Goal: Task Accomplishment & Management: Complete application form

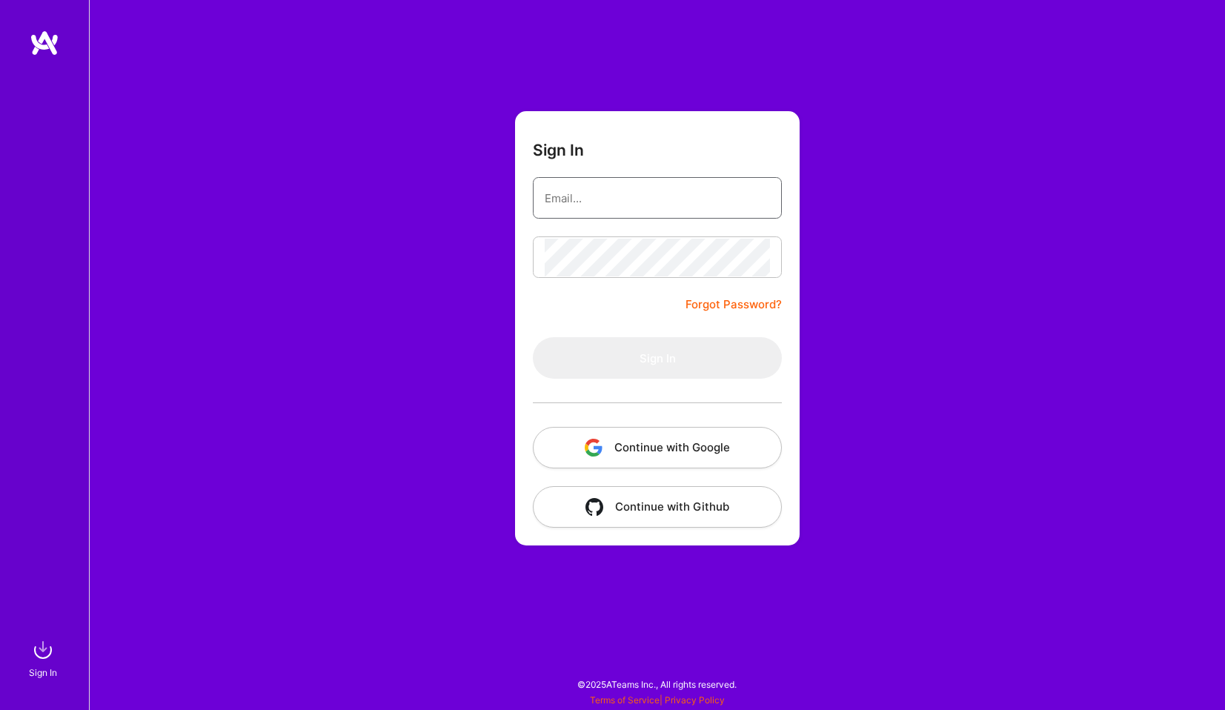
click at [688, 199] on input "email" at bounding box center [657, 198] width 225 height 38
type input "[EMAIL_ADDRESS][DOMAIN_NAME]"
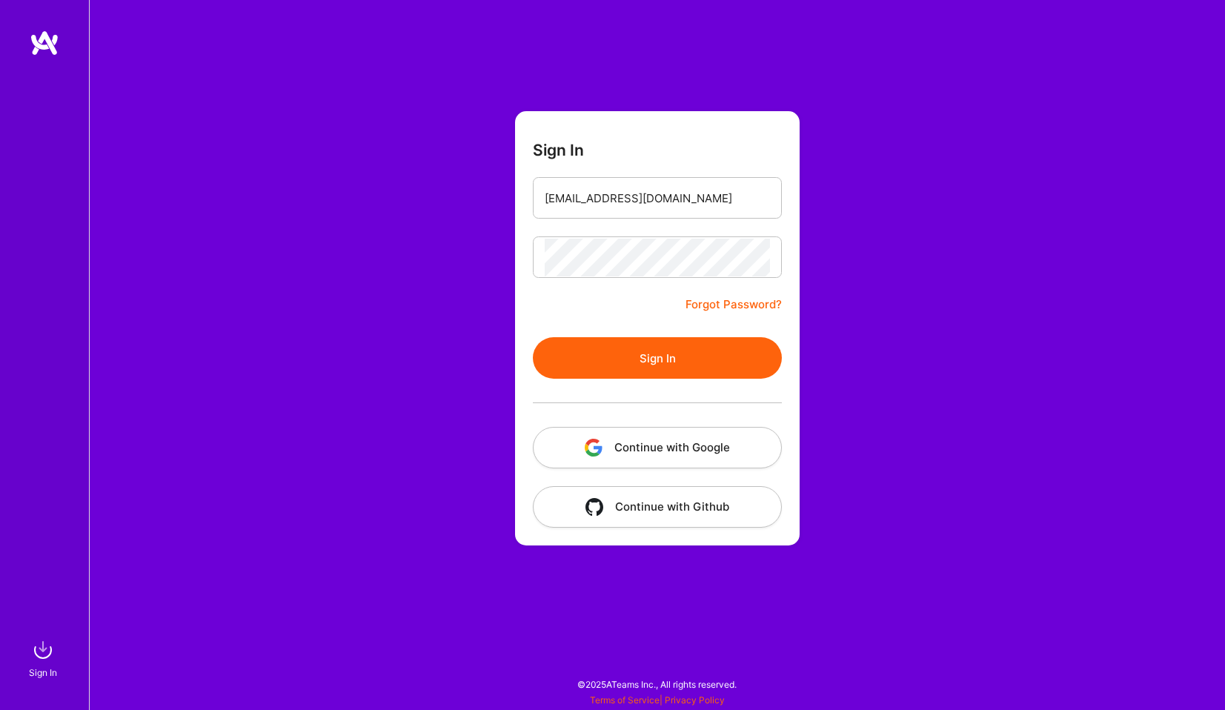
click at [649, 349] on button "Sign In" at bounding box center [657, 358] width 249 height 42
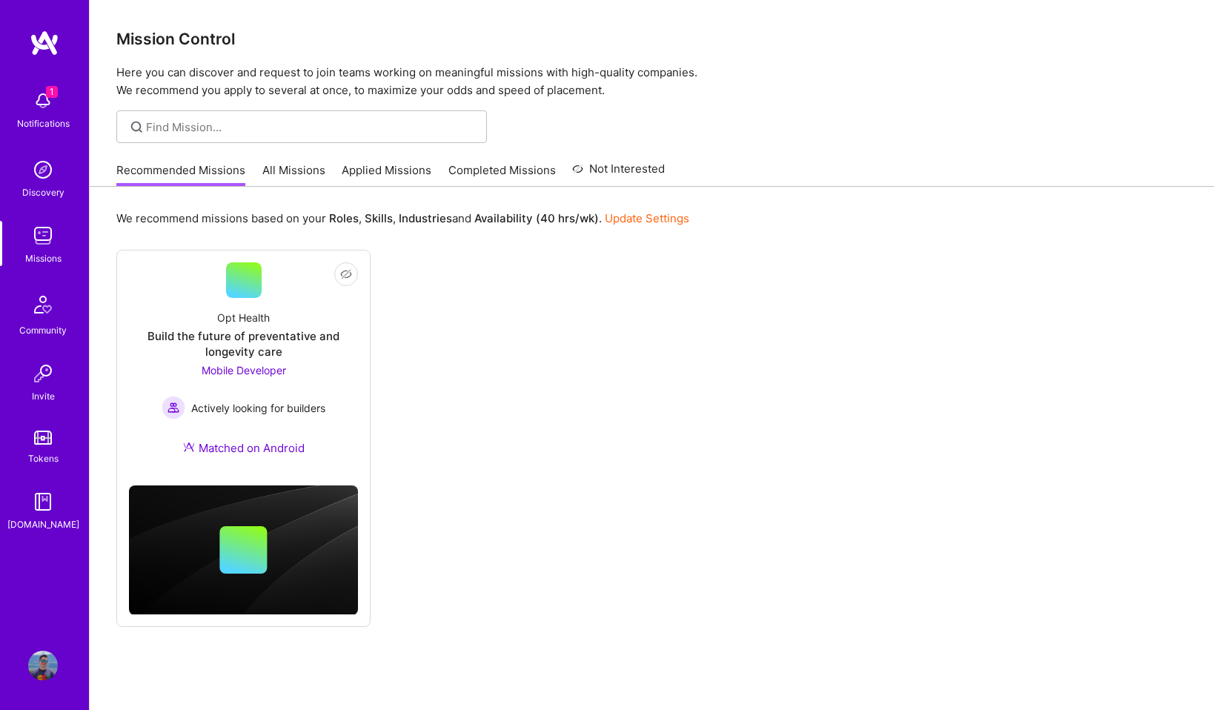
click at [285, 150] on div "Mission Control Here you can discover and request to join teams working on mean…" at bounding box center [652, 377] width 1124 height 755
click at [290, 159] on div "Recommended Missions All Missions Applied Missions Completed Missions Not Inter…" at bounding box center [390, 170] width 548 height 32
click at [293, 167] on link "All Missions" at bounding box center [293, 174] width 63 height 24
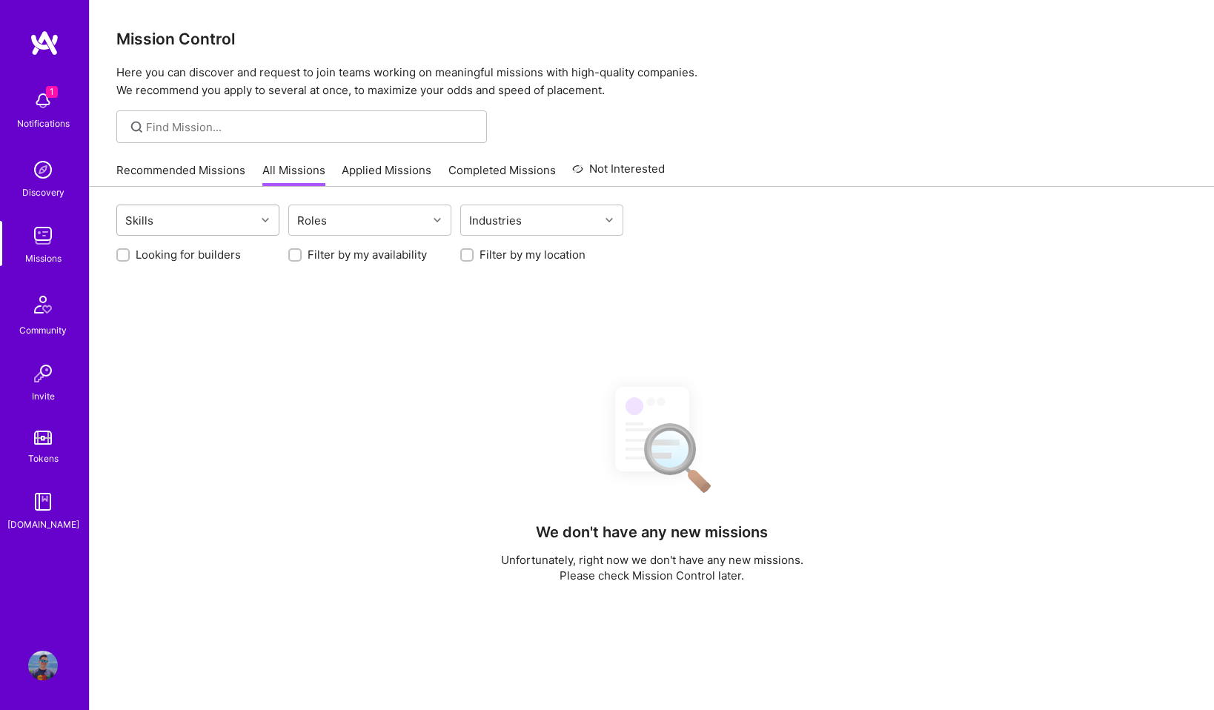
click at [239, 213] on div "Skills" at bounding box center [186, 220] width 139 height 30
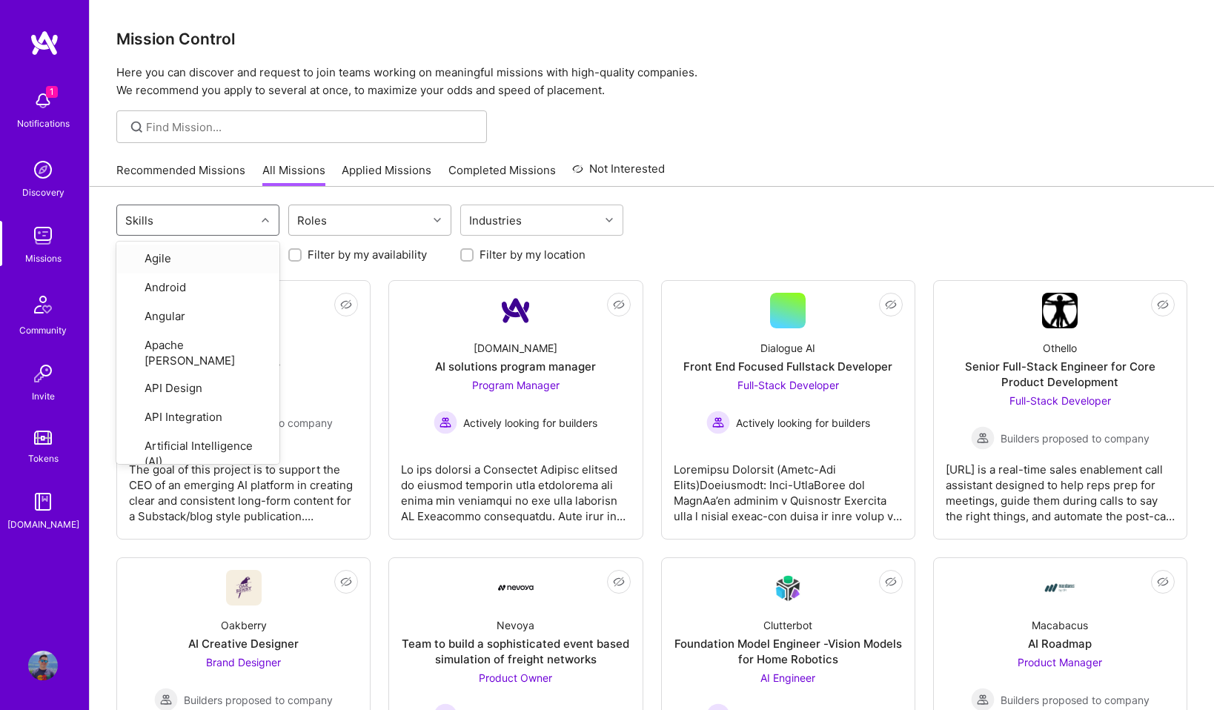
click at [291, 215] on div "Roles" at bounding box center [358, 220] width 139 height 30
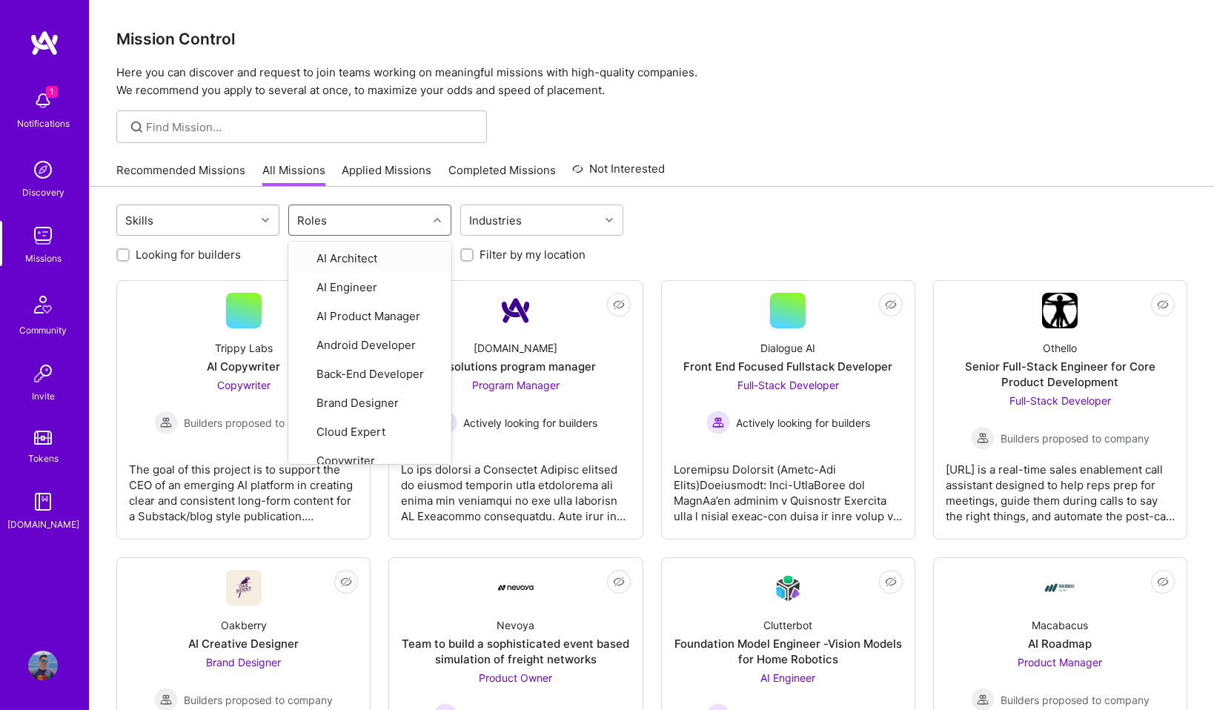
click at [269, 217] on div at bounding box center [267, 219] width 23 height 19
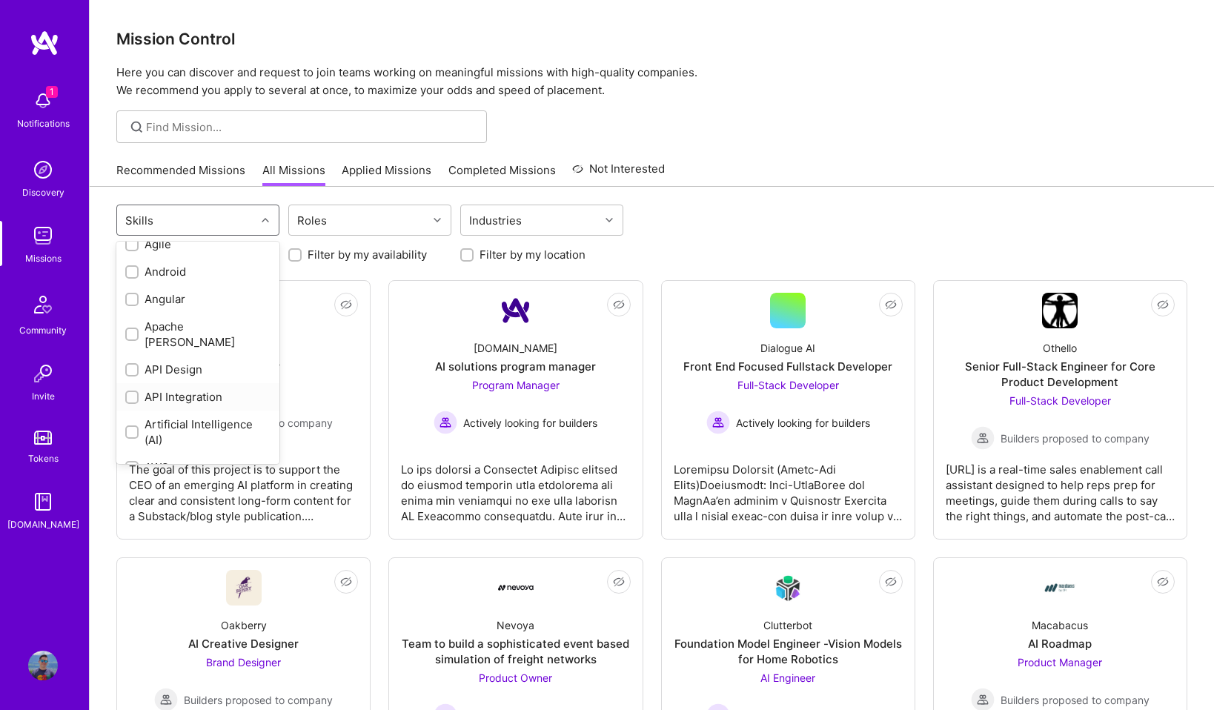
scroll to position [16, 0]
click at [190, 273] on div "Android" at bounding box center [197, 270] width 145 height 16
checkbox input "true"
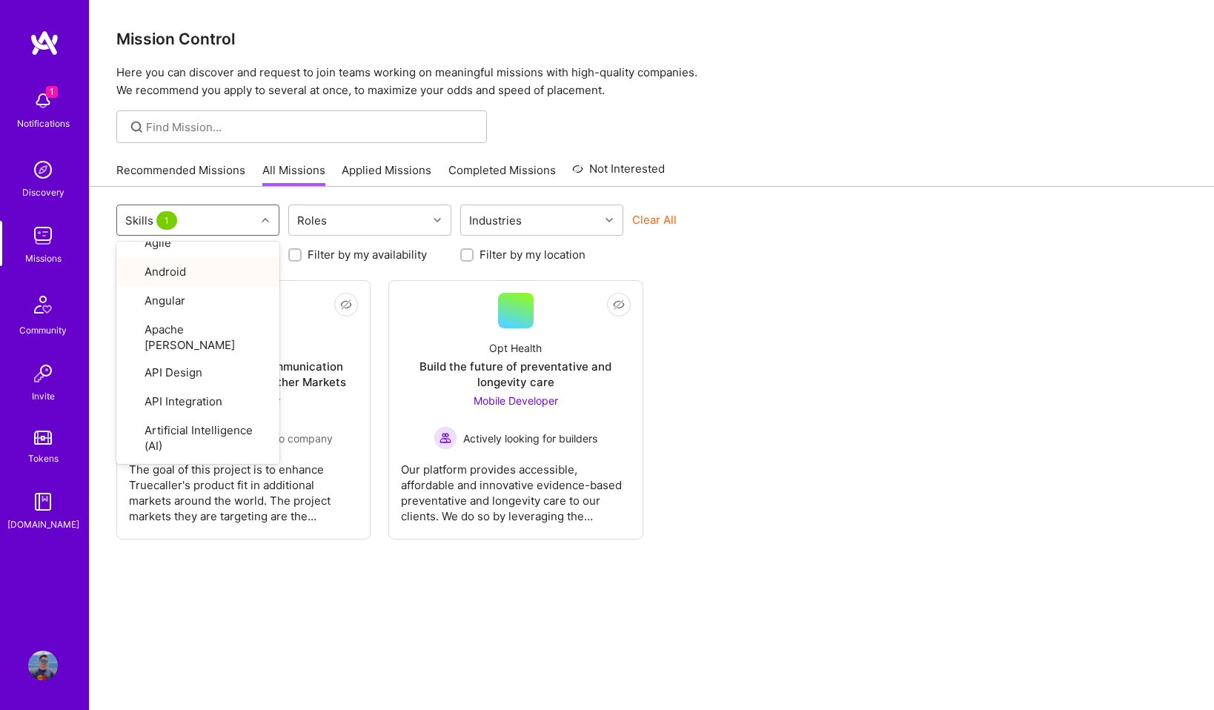
click at [889, 194] on div "option Android, selected. option Android focused, 2 of 74. 74 results available…" at bounding box center [652, 471] width 1124 height 568
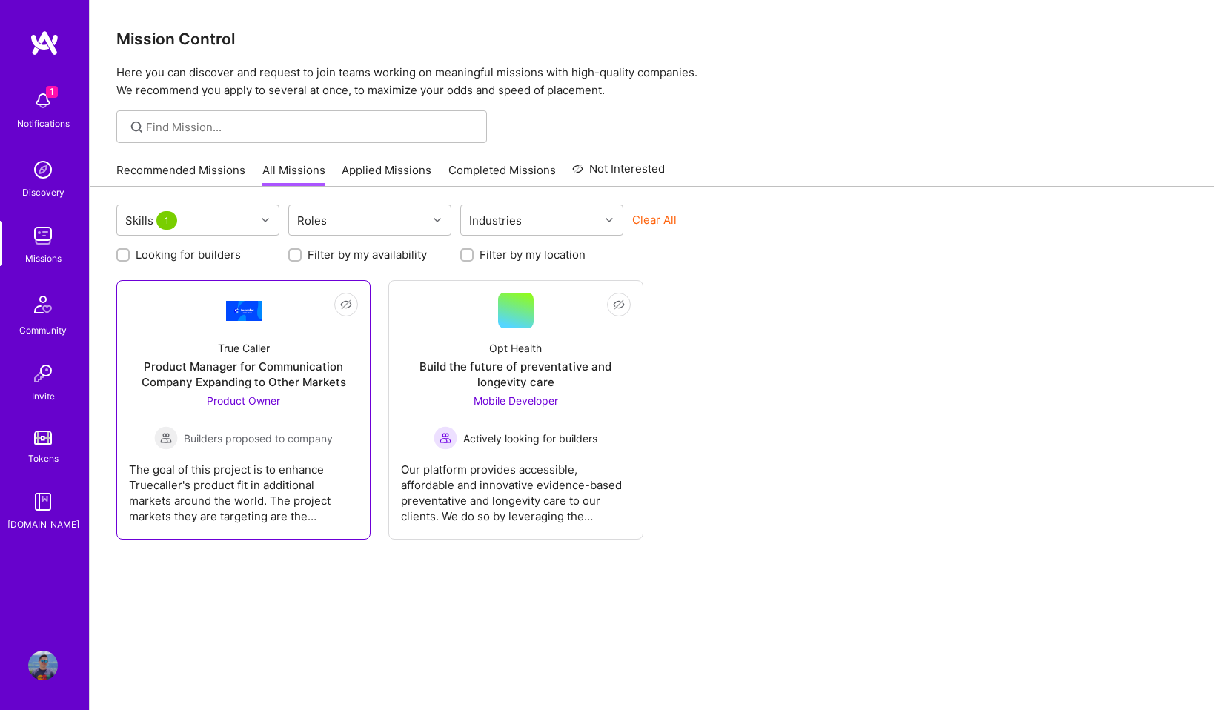
click at [281, 355] on div "True Caller Product Manager for Communication Company Expanding to Other Market…" at bounding box center [243, 389] width 229 height 122
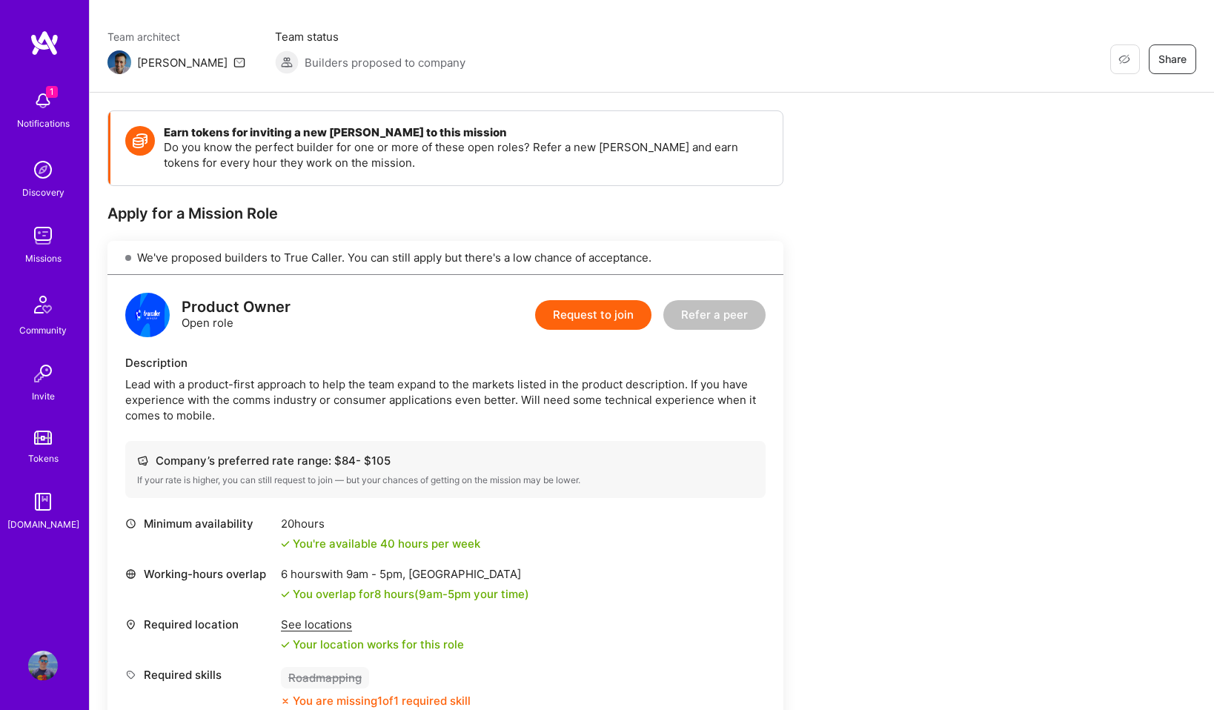
scroll to position [205, 0]
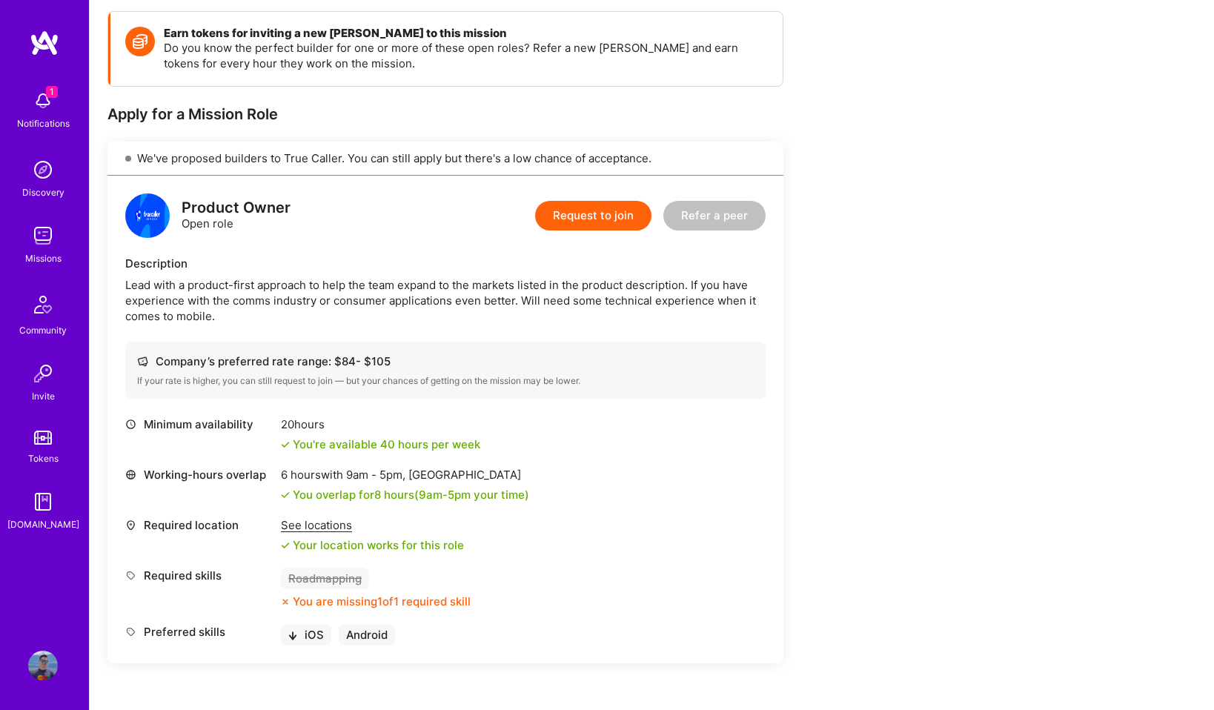
click at [434, 599] on div "You are missing 1 of 1 required skill" at bounding box center [382, 602] width 178 height 16
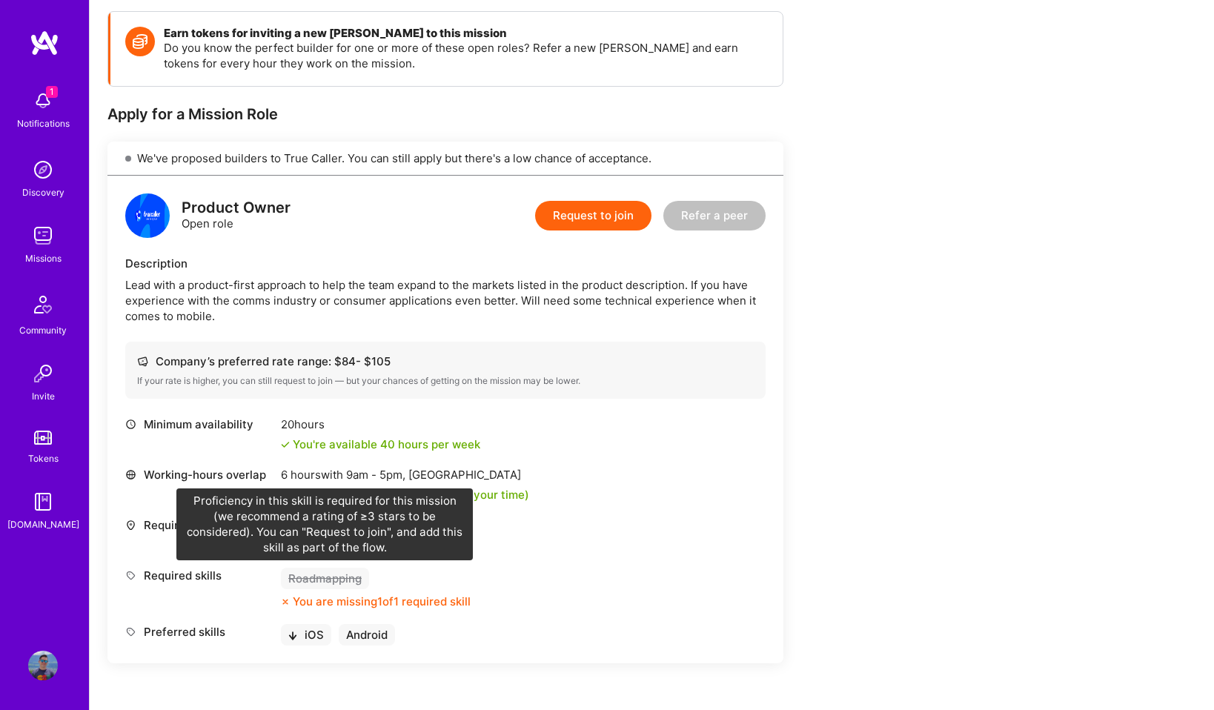
click at [350, 583] on div "Roadmapping" at bounding box center [325, 578] width 88 height 21
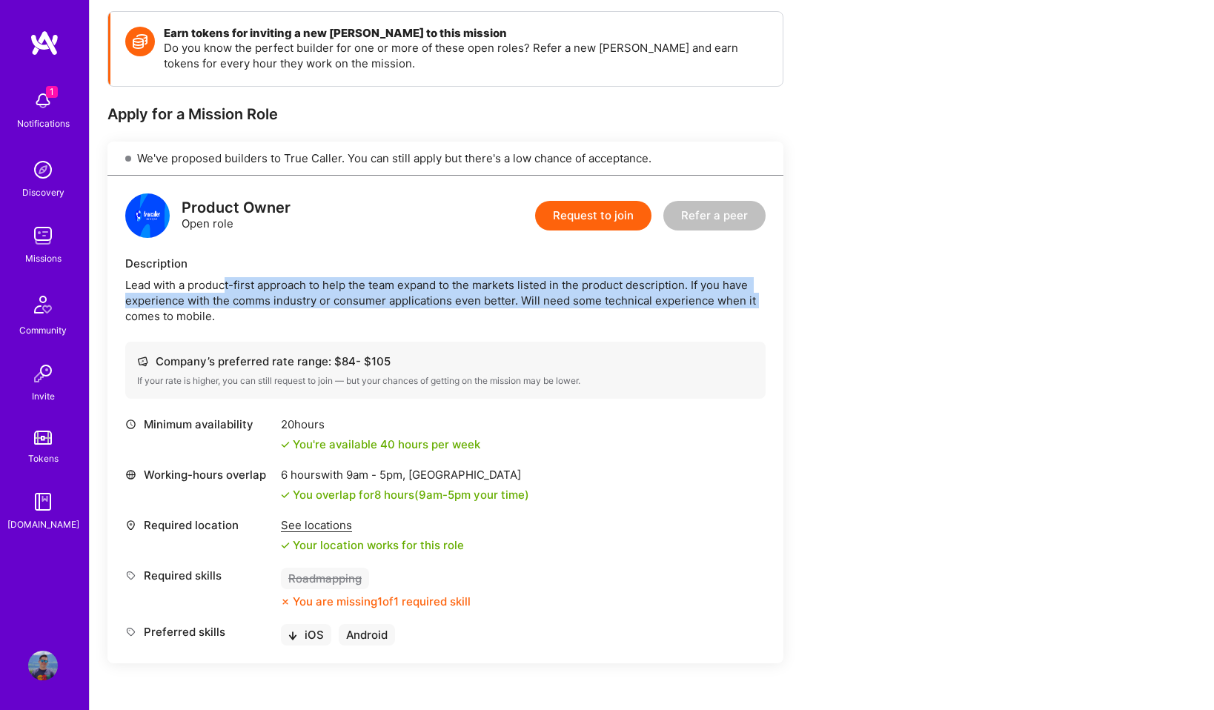
drag, startPoint x: 316, startPoint y: 276, endPoint x: 794, endPoint y: 299, distance: 478.5
click at [794, 299] on div "Earn tokens for inviting a new [PERSON_NAME] to this mission Do you know the pe…" at bounding box center [551, 491] width 889 height 960
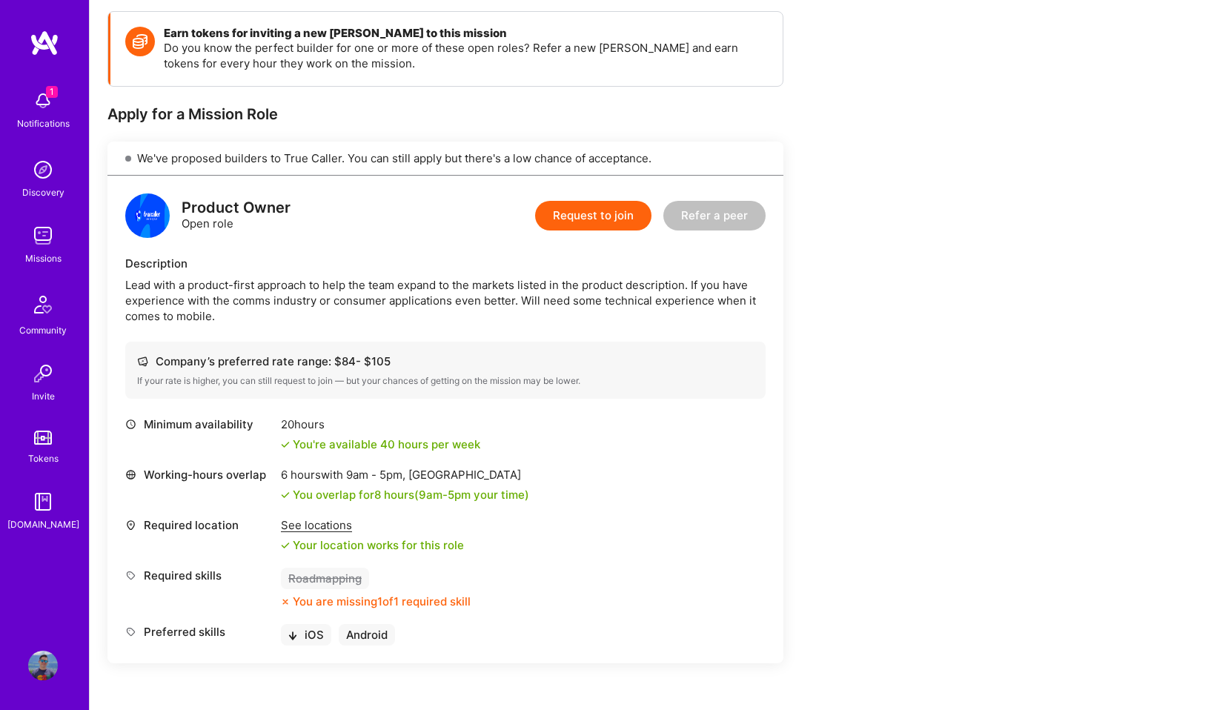
click at [322, 315] on div "Lead with a product-first approach to help the team expand to the markets liste…" at bounding box center [445, 300] width 640 height 47
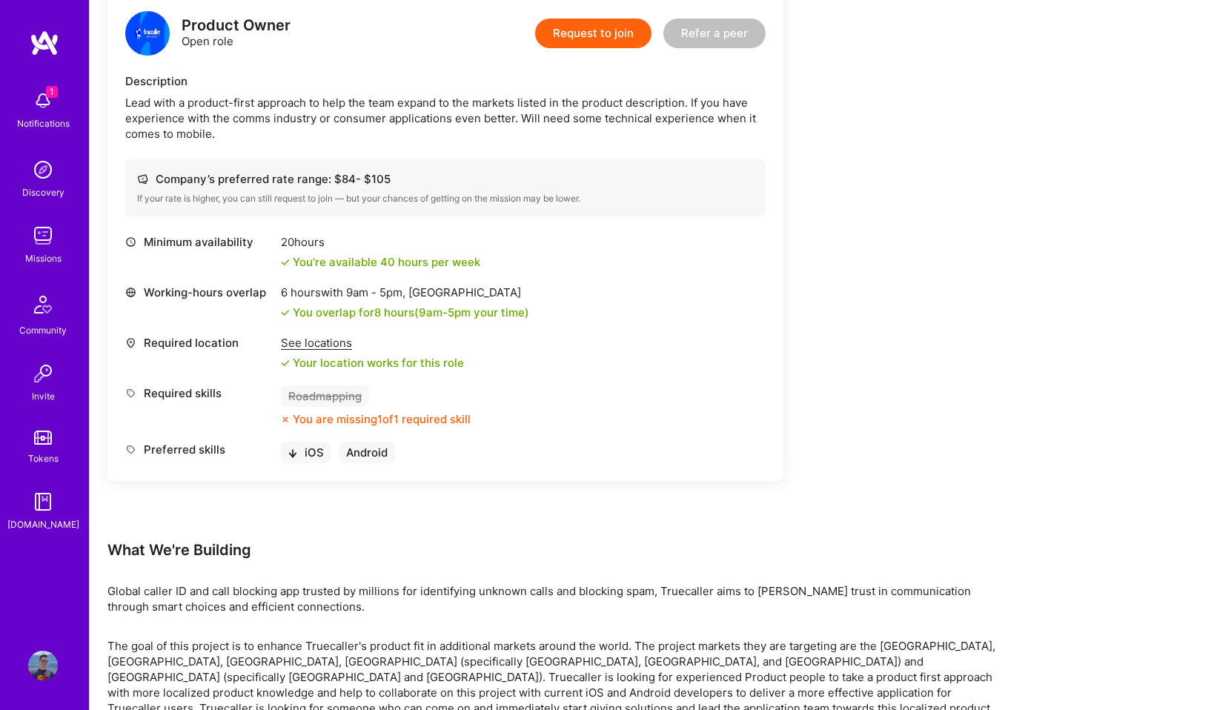
scroll to position [268, 0]
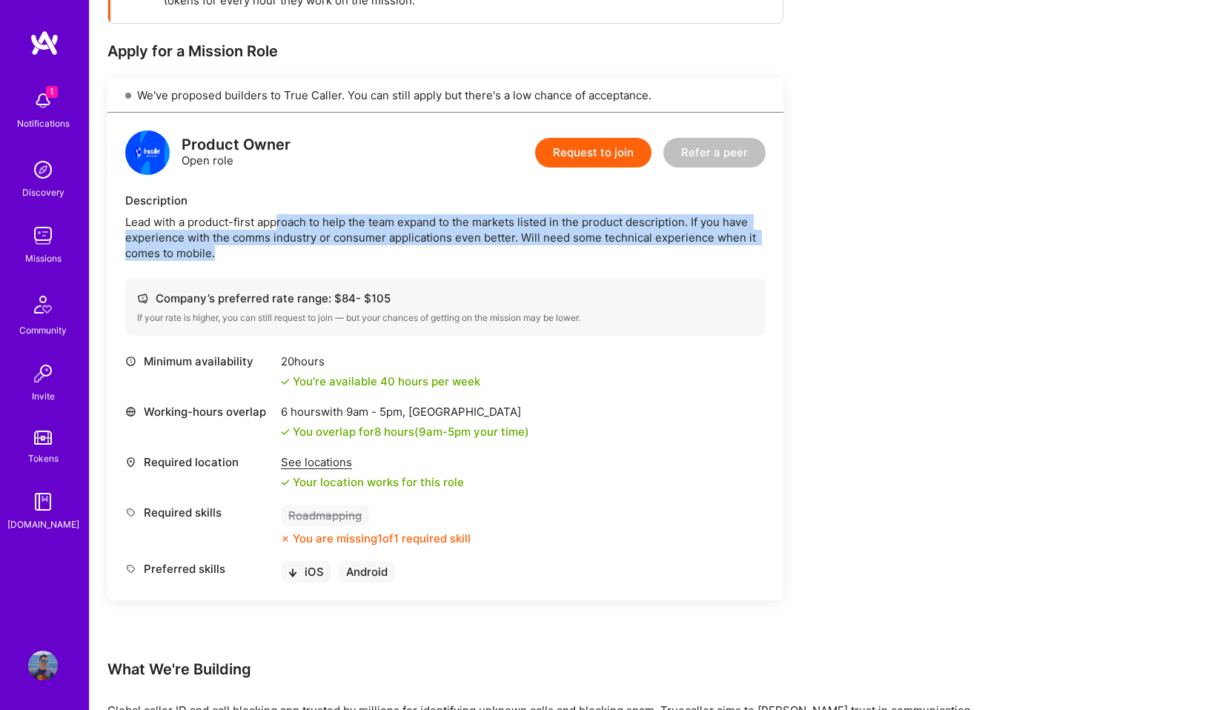
drag, startPoint x: 327, startPoint y: 217, endPoint x: 478, endPoint y: 265, distance: 158.7
click at [478, 265] on div "Product Owner Open role Request to join Refer a peer Description Lead with a pr…" at bounding box center [445, 357] width 676 height 488
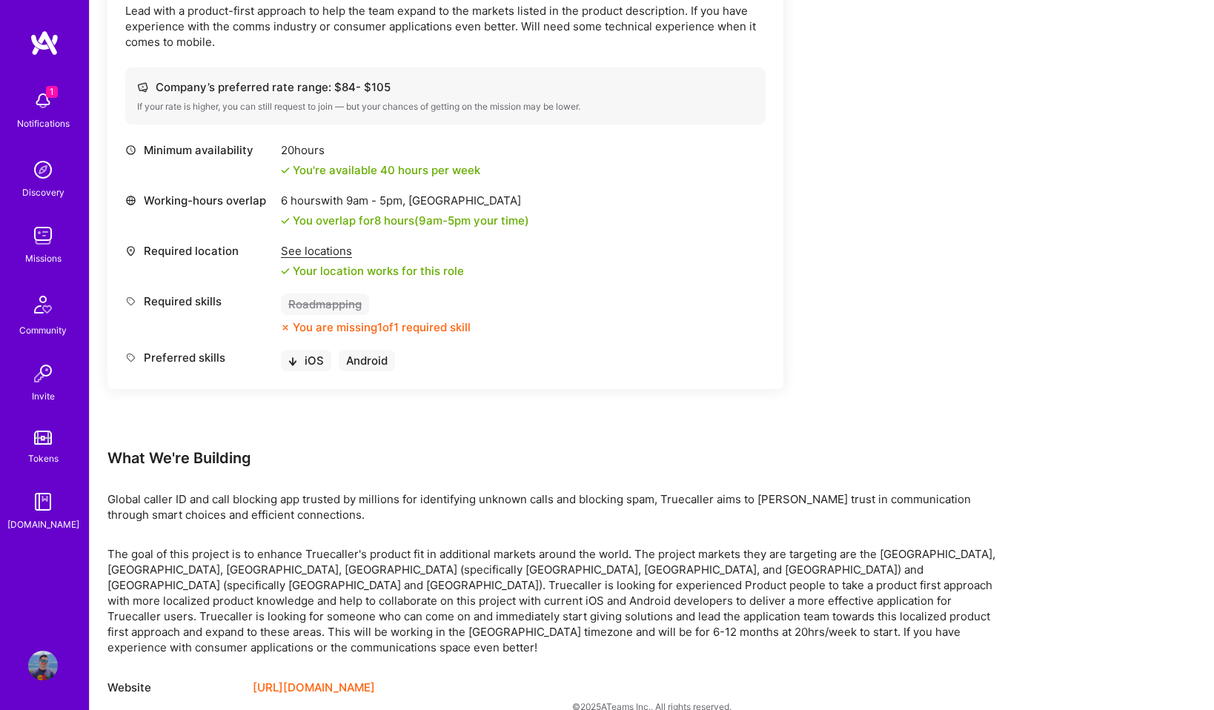
scroll to position [486, 0]
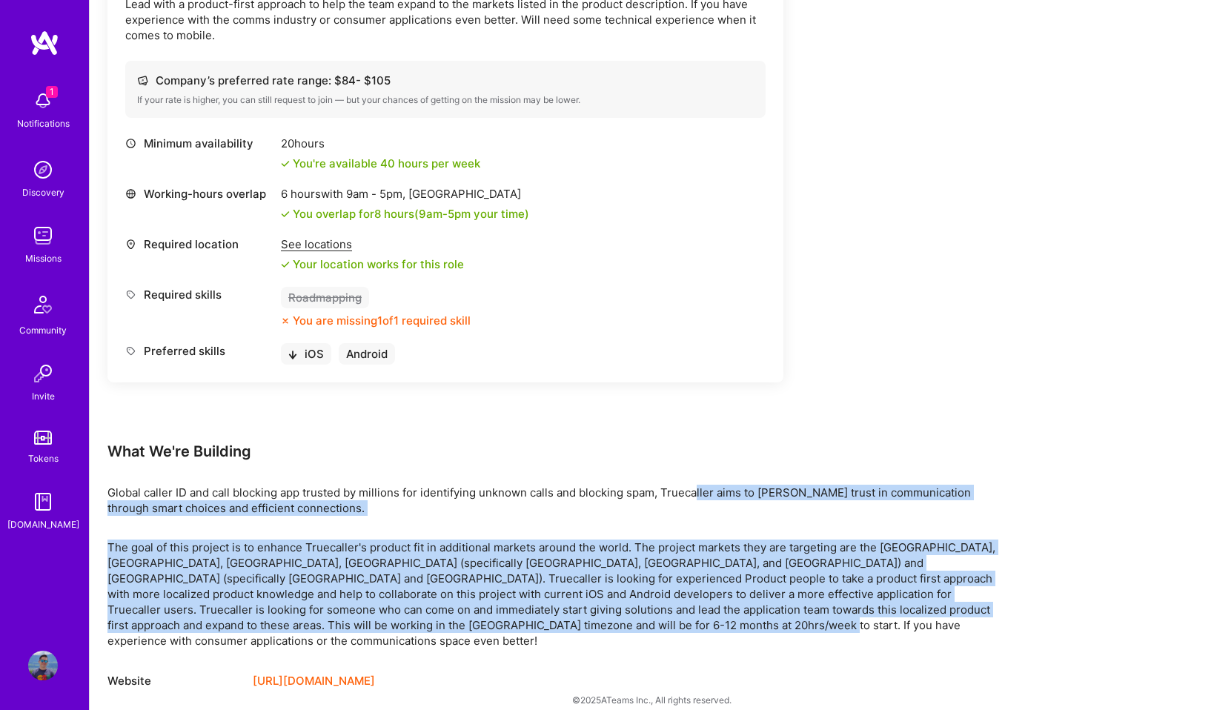
drag, startPoint x: 695, startPoint y: 491, endPoint x: 818, endPoint y: 625, distance: 182.6
click at [818, 626] on div "Earn tokens for inviting a new [PERSON_NAME] to this mission Do you know the pe…" at bounding box center [551, 210] width 889 height 960
click at [818, 625] on p "The goal of this project is to enhance Truecaller's product fit in additional m…" at bounding box center [551, 594] width 889 height 109
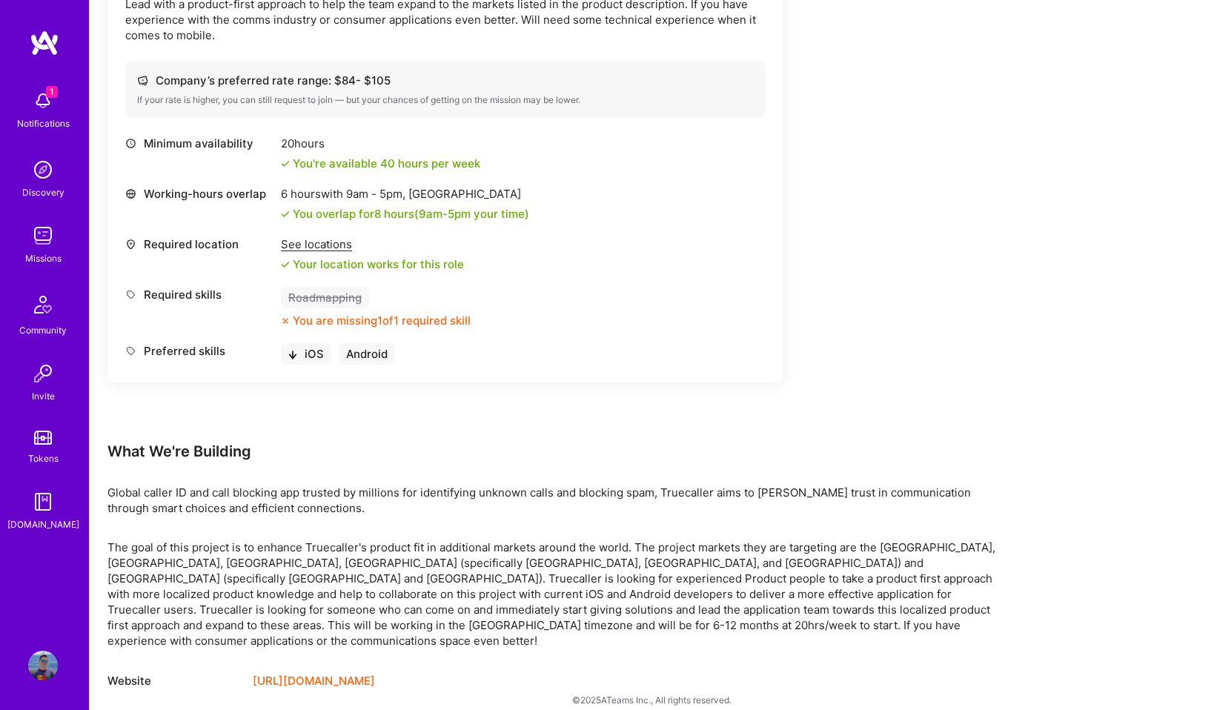
scroll to position [0, 0]
